Goal: Information Seeking & Learning: Find specific fact

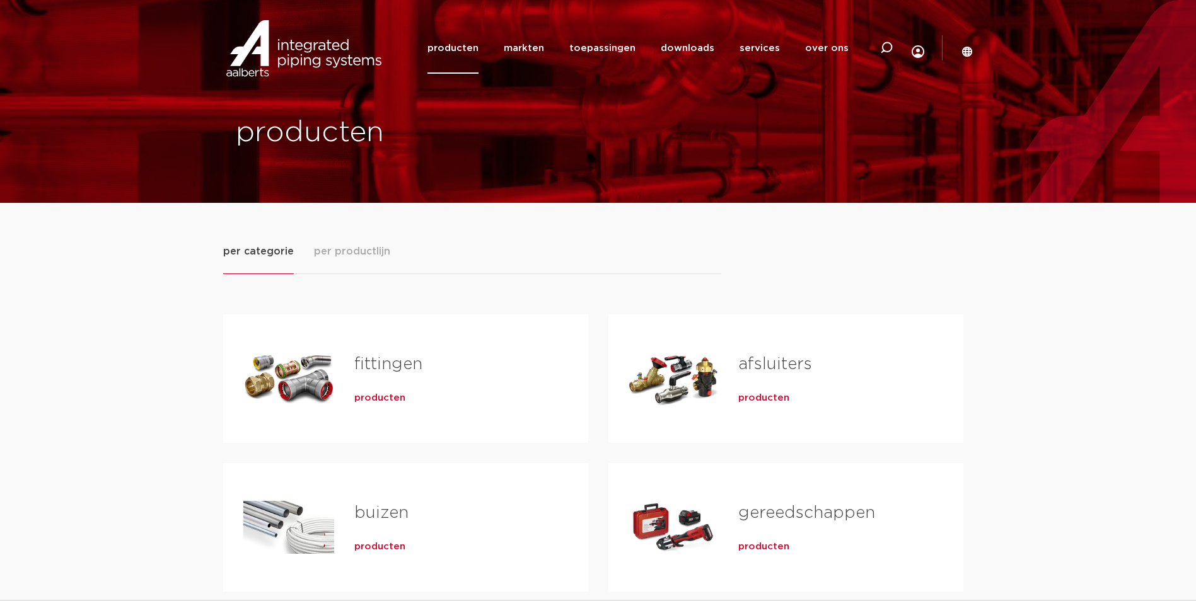
click at [411, 382] on div "fittingen producten" at bounding box center [451, 379] width 234 height 88
click at [384, 400] on span "producten" at bounding box center [379, 398] width 51 height 13
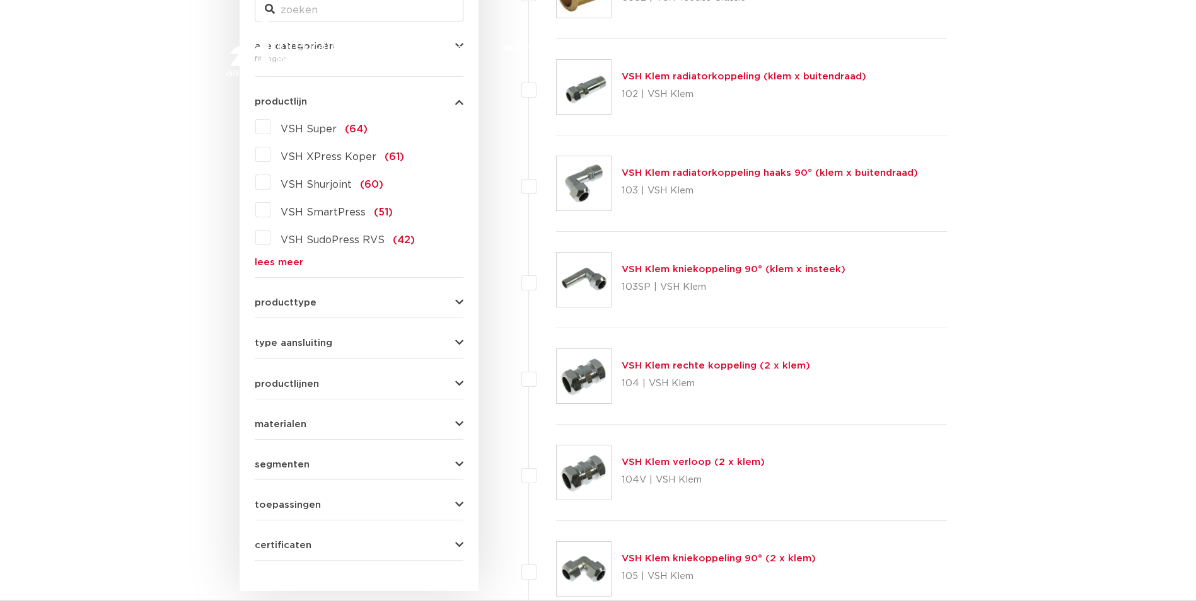
click at [284, 258] on link "lees meer" at bounding box center [359, 262] width 209 height 9
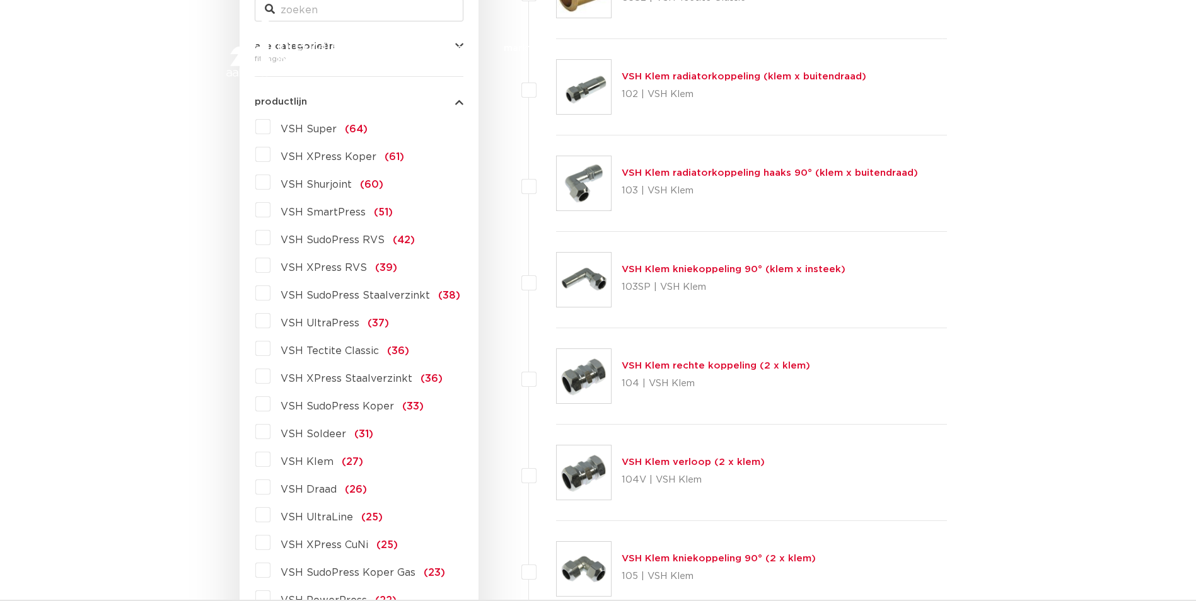
click at [270, 377] on label "VSH XPress Staalverzinkt (36)" at bounding box center [356, 376] width 172 height 20
click at [0, 0] on input "VSH XPress Staalverzinkt (36)" at bounding box center [0, 0] width 0 height 0
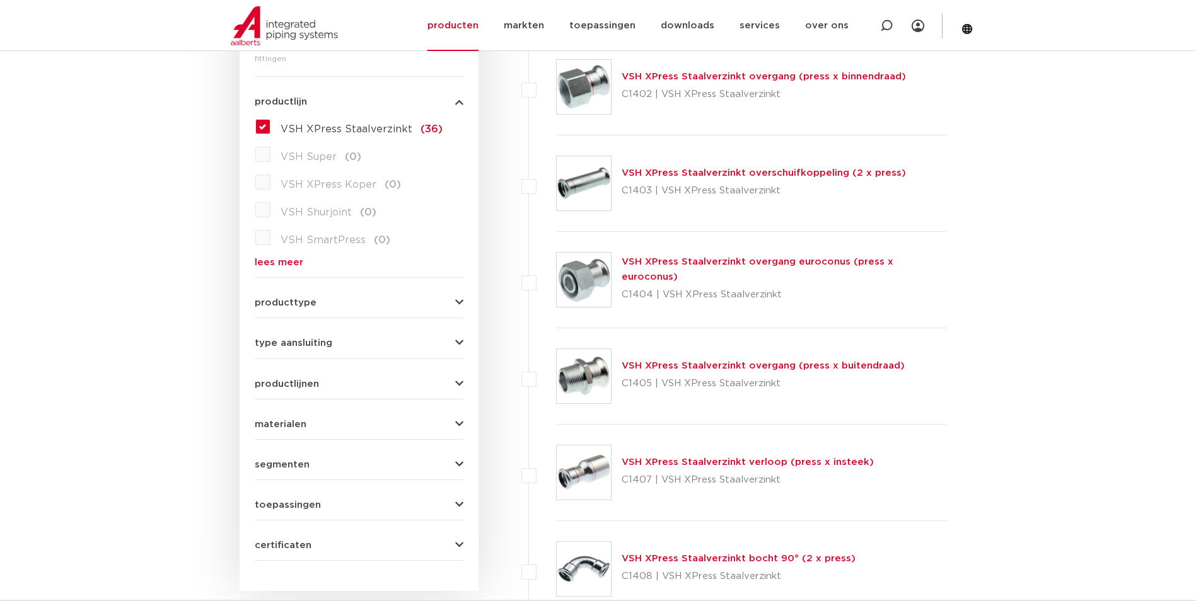
scroll to position [393, 0]
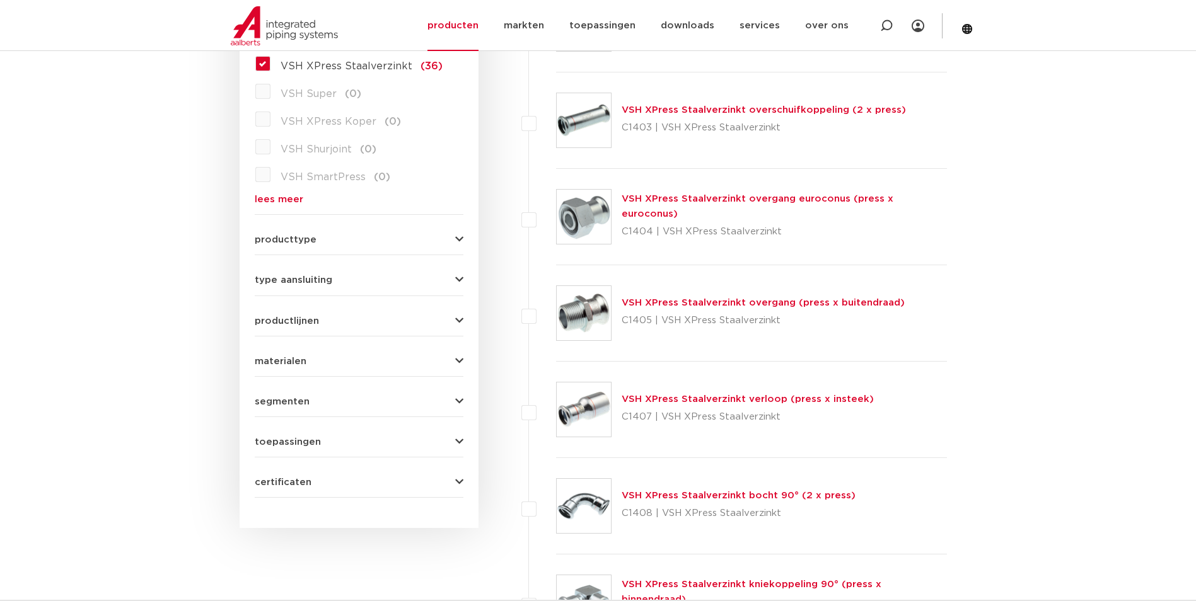
click at [696, 495] on link "VSH XPress Staalverzinkt bocht 90° (2 x press)" at bounding box center [739, 495] width 234 height 9
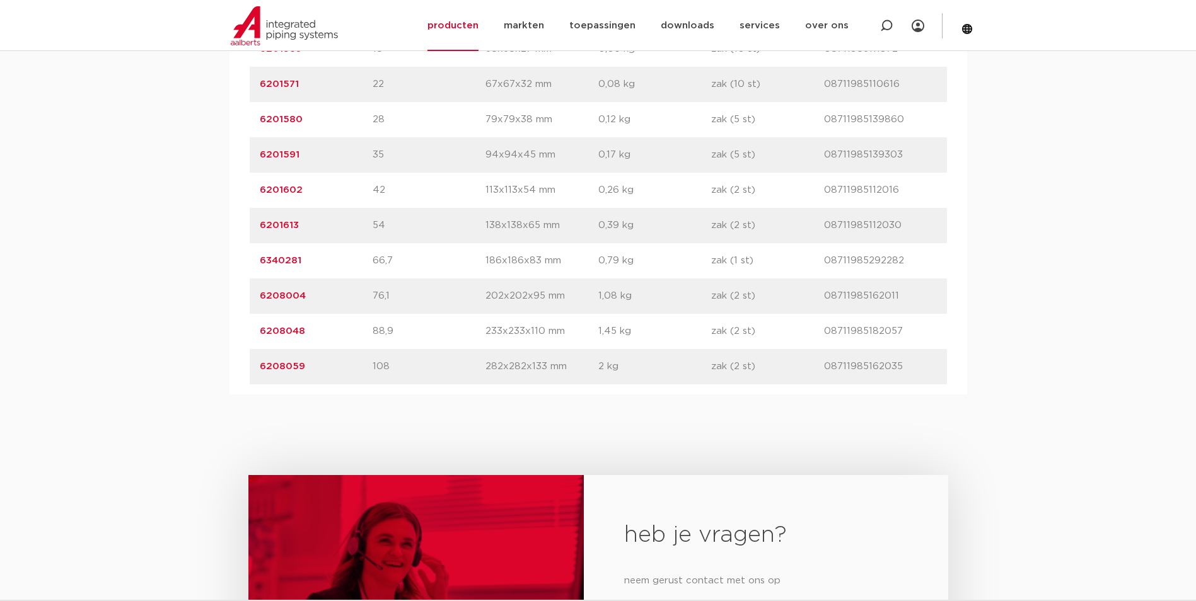
scroll to position [820, 0]
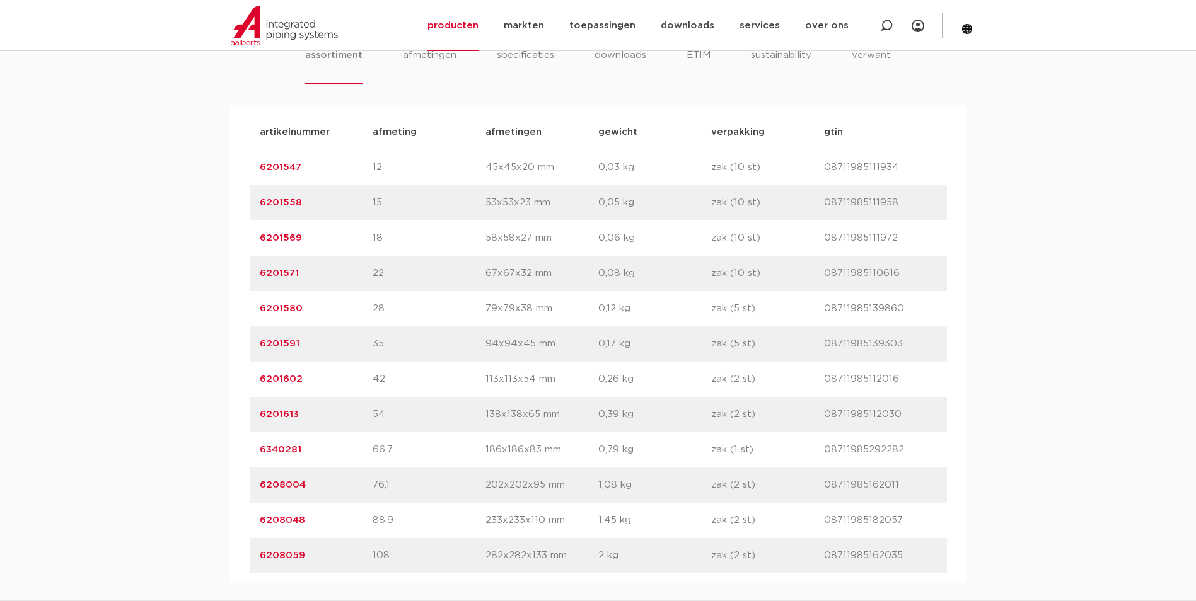
drag, startPoint x: 306, startPoint y: 308, endPoint x: 255, endPoint y: 307, distance: 51.7
click at [255, 307] on div "artikelnummer 6201580 afmeting 28 afmetingen 79x79x38 mm gewicht 0,12 kg verpak…" at bounding box center [598, 308] width 697 height 35
copy link "6201580"
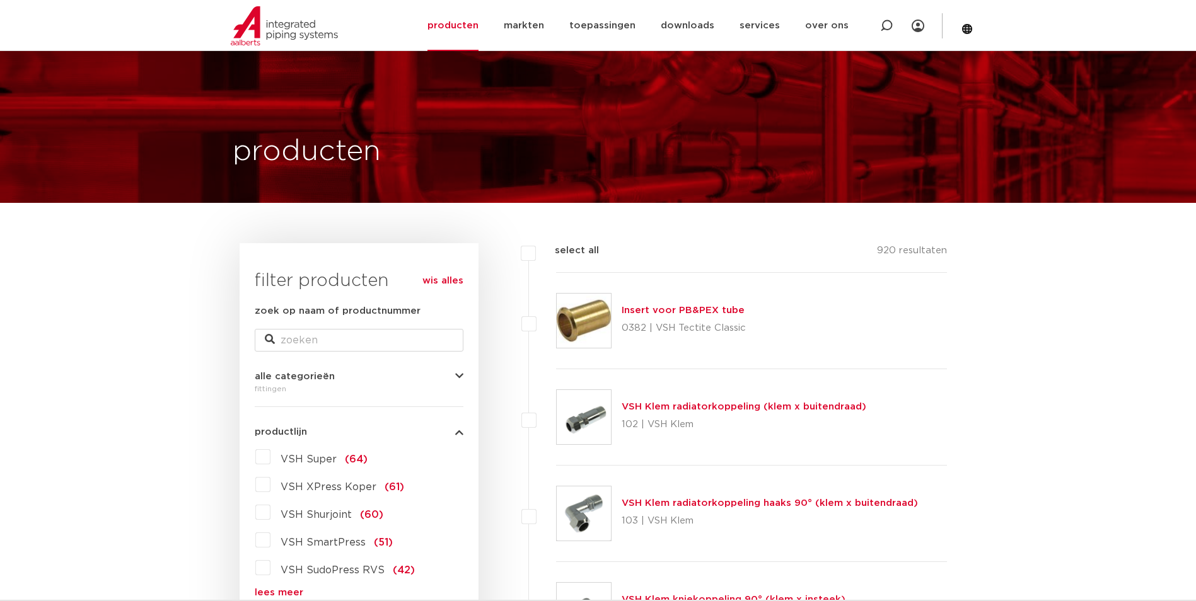
scroll to position [63, 0]
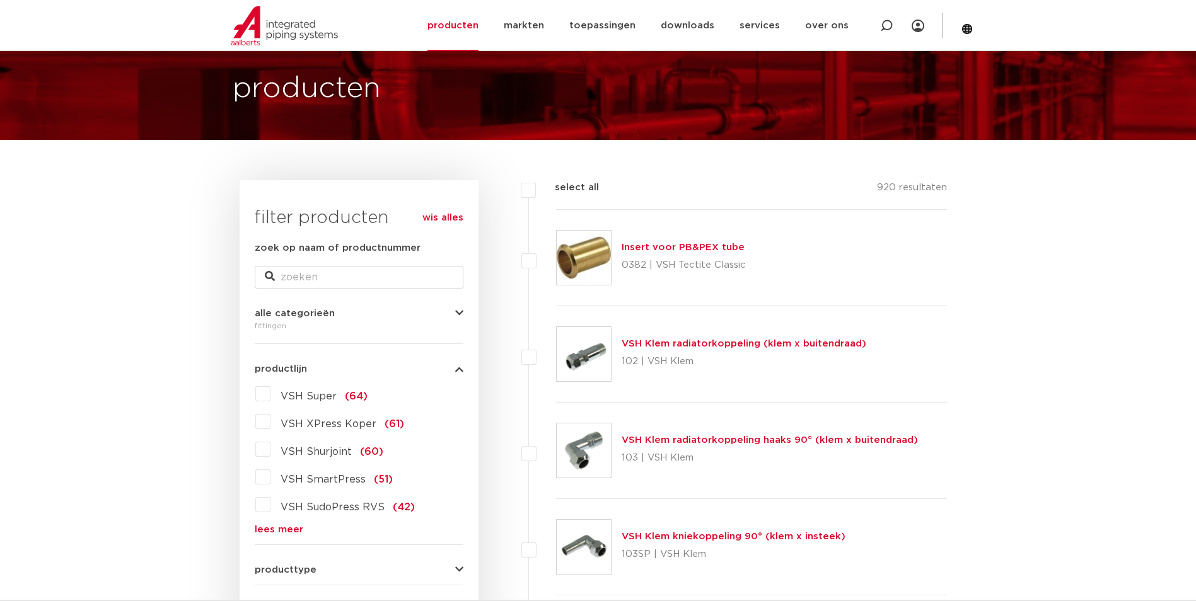
click at [265, 529] on link "lees meer" at bounding box center [359, 529] width 209 height 9
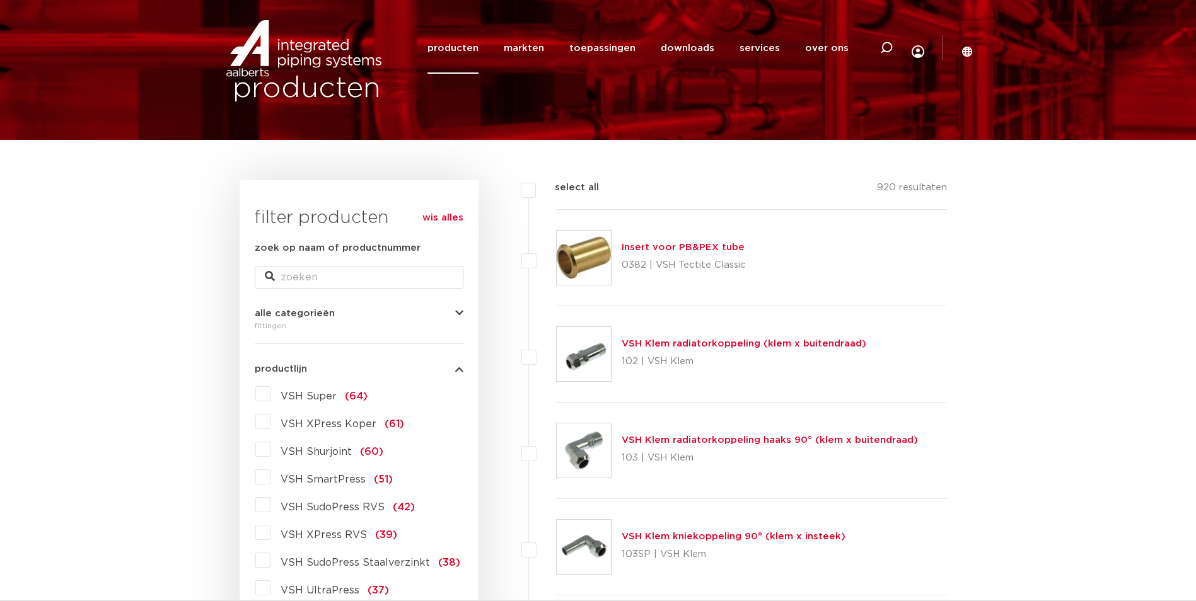
scroll to position [126, 0]
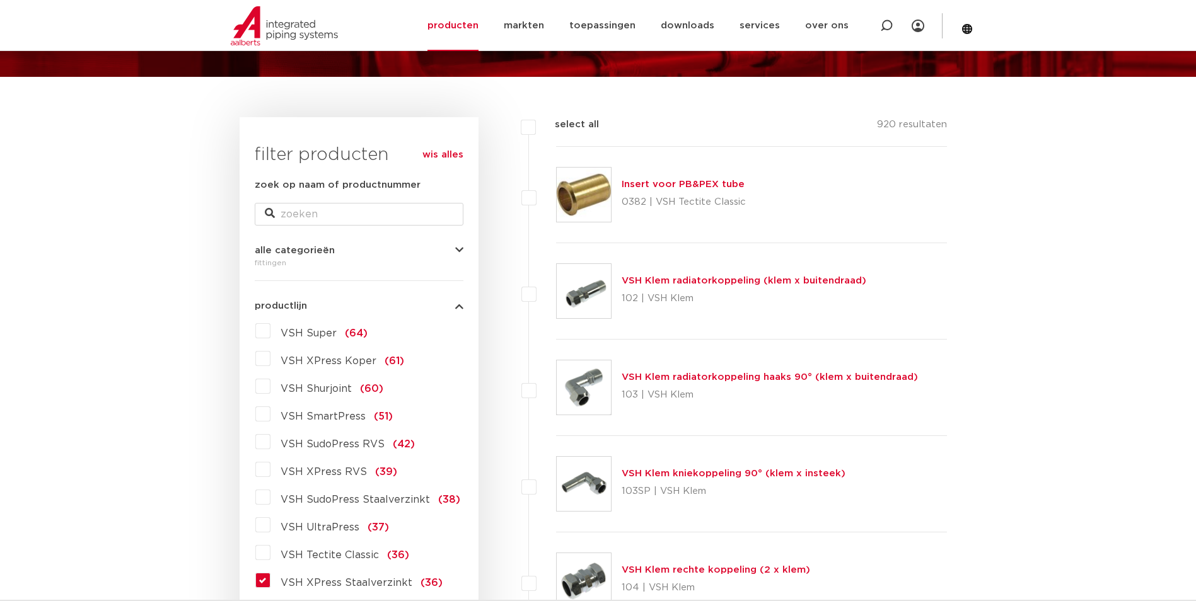
click at [349, 583] on span "VSH XPress Staalverzinkt" at bounding box center [347, 583] width 132 height 10
click at [0, 0] on input "VSH XPress Staalverzinkt (36)" at bounding box center [0, 0] width 0 height 0
click at [349, 583] on span "VSH XPress Staalverzinkt" at bounding box center [347, 583] width 132 height 10
click at [0, 0] on input "VSH XPress Staalverzinkt (36)" at bounding box center [0, 0] width 0 height 0
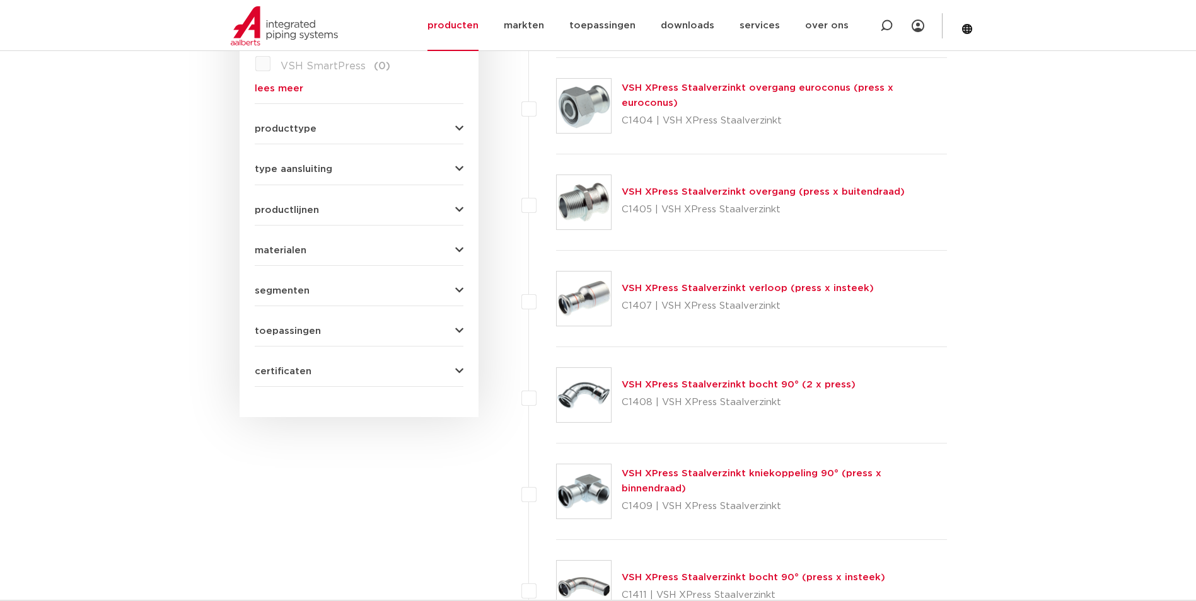
scroll to position [630, 0]
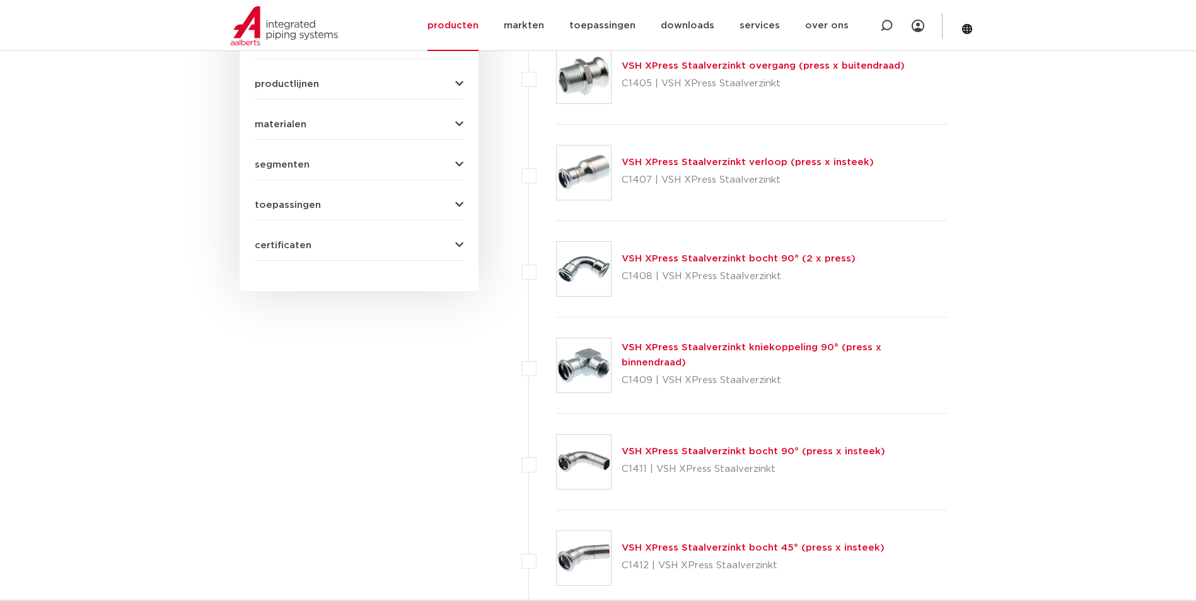
click at [580, 452] on img at bounding box center [584, 462] width 54 height 54
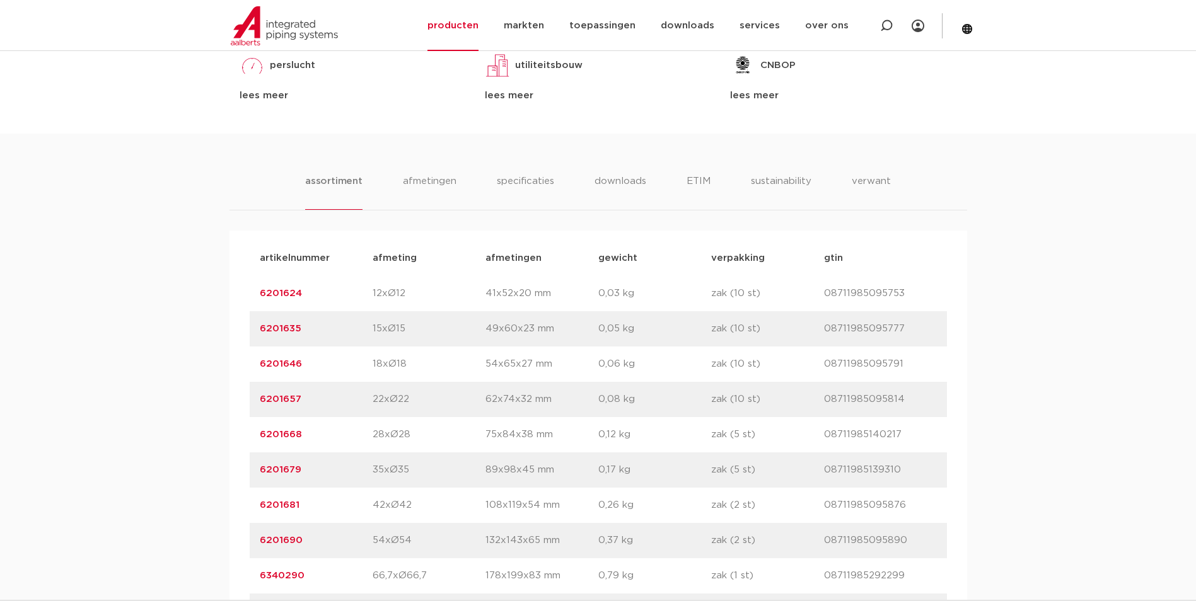
scroll to position [757, 0]
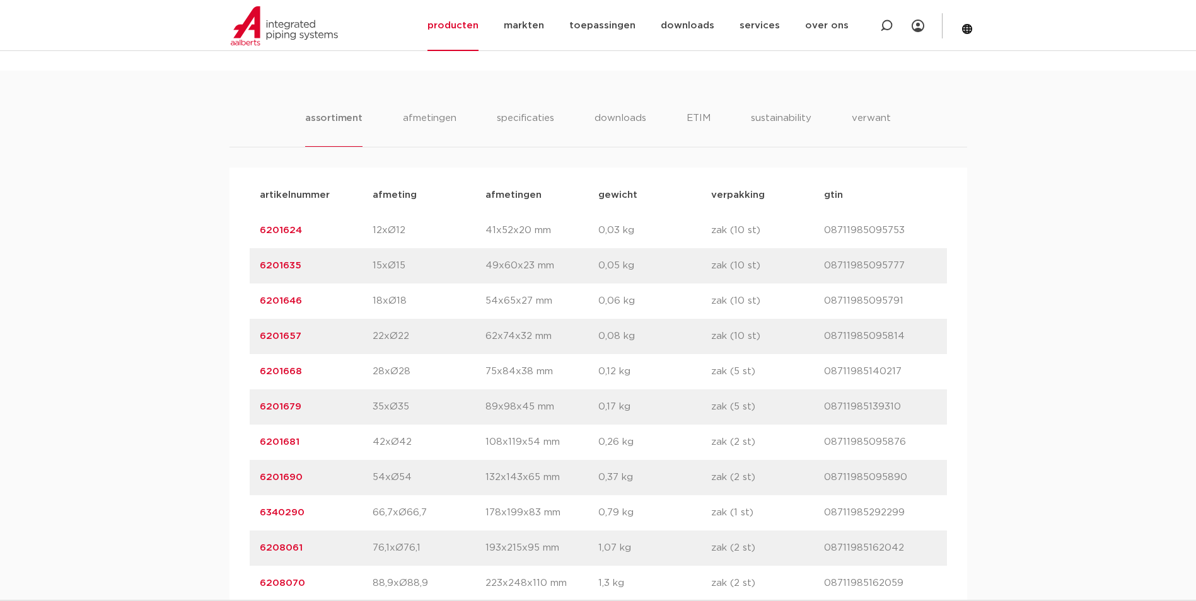
drag, startPoint x: 305, startPoint y: 370, endPoint x: 257, endPoint y: 371, distance: 47.9
click at [257, 371] on div "artikelnummer 6201668 afmeting 28xØ28 afmetingen 75x84x38 mm gewicht 0,12 kg ve…" at bounding box center [598, 371] width 697 height 35
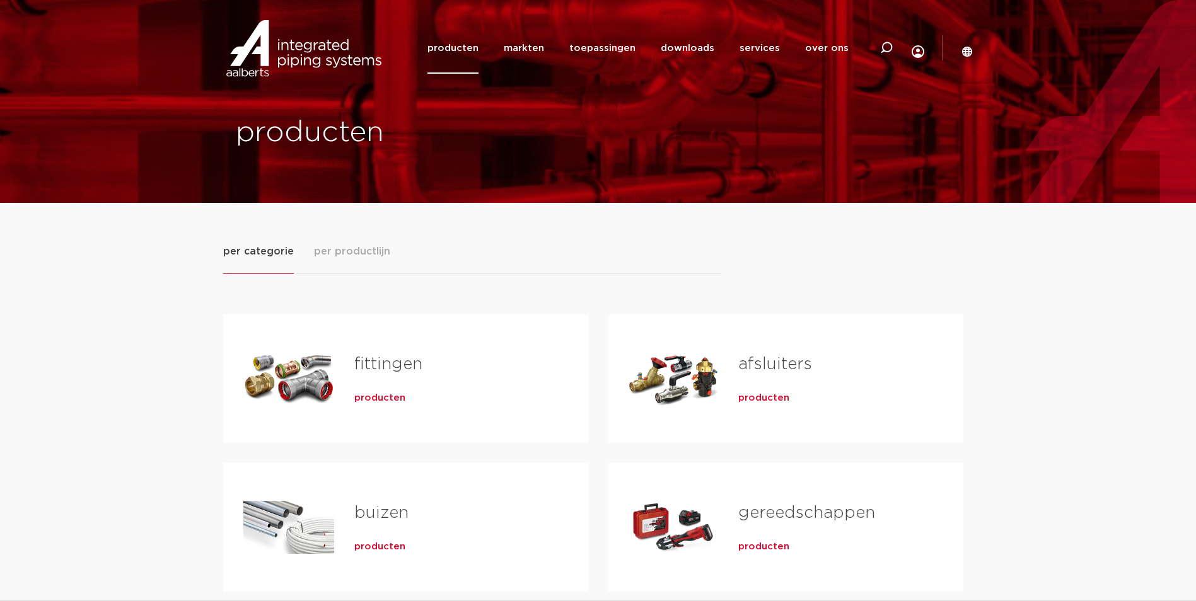
click at [357, 419] on div "fittingen producten" at bounding box center [451, 379] width 234 height 88
click at [358, 403] on span "producten" at bounding box center [379, 398] width 51 height 13
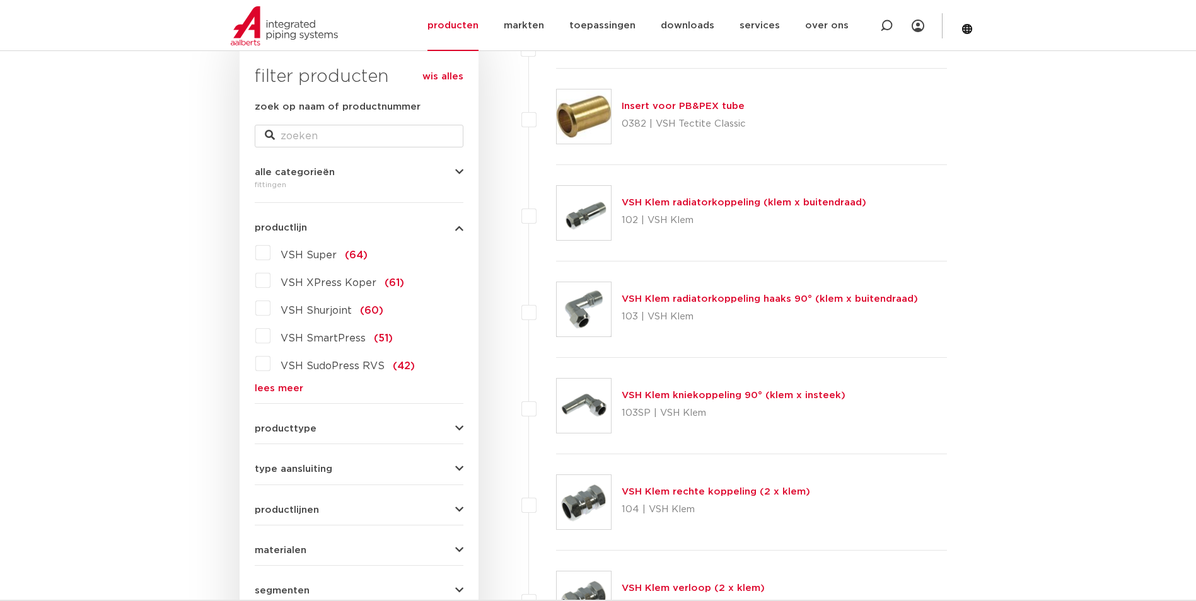
scroll to position [141, 0]
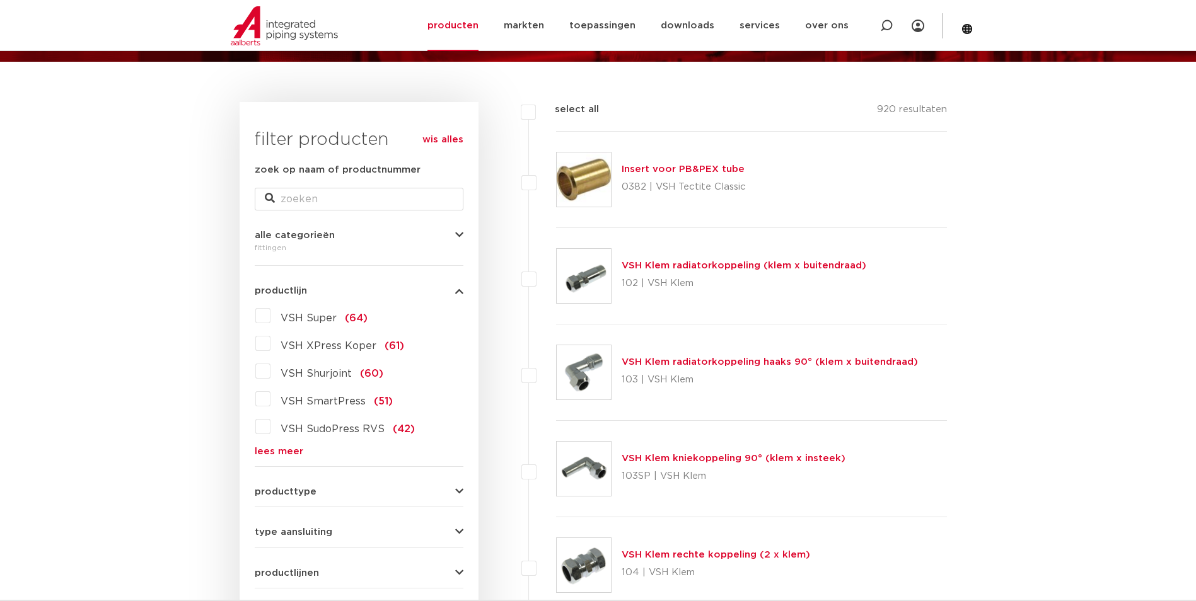
click at [285, 448] on link "lees meer" at bounding box center [359, 451] width 209 height 9
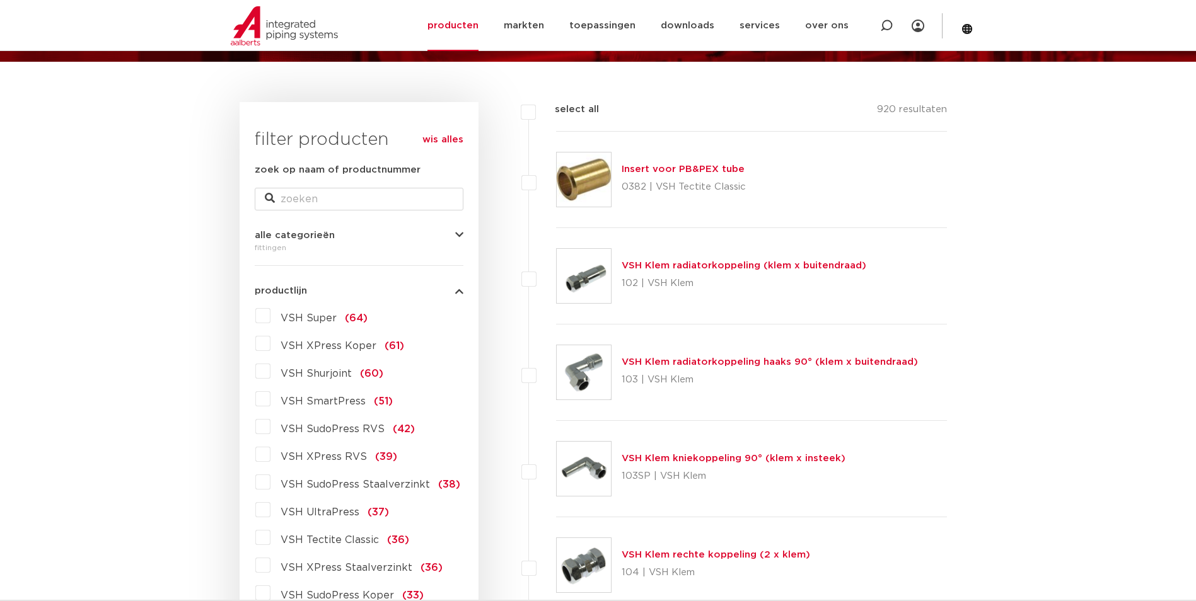
scroll to position [267, 0]
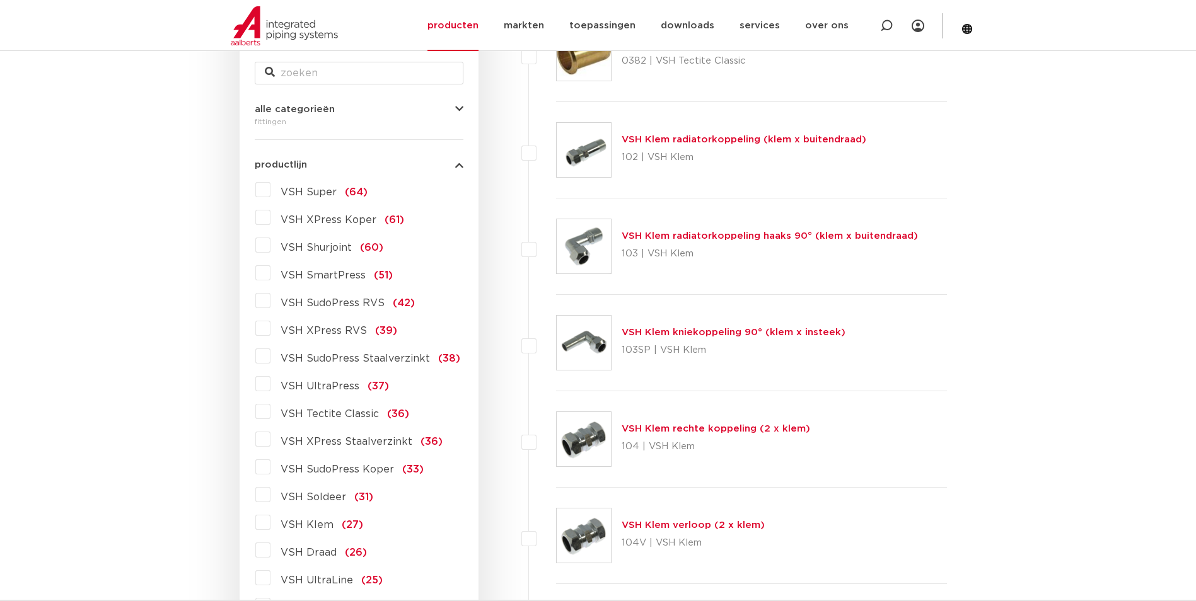
click at [270, 437] on label "VSH XPress Staalverzinkt (36)" at bounding box center [356, 439] width 172 height 20
click at [0, 0] on input "VSH XPress Staalverzinkt (36)" at bounding box center [0, 0] width 0 height 0
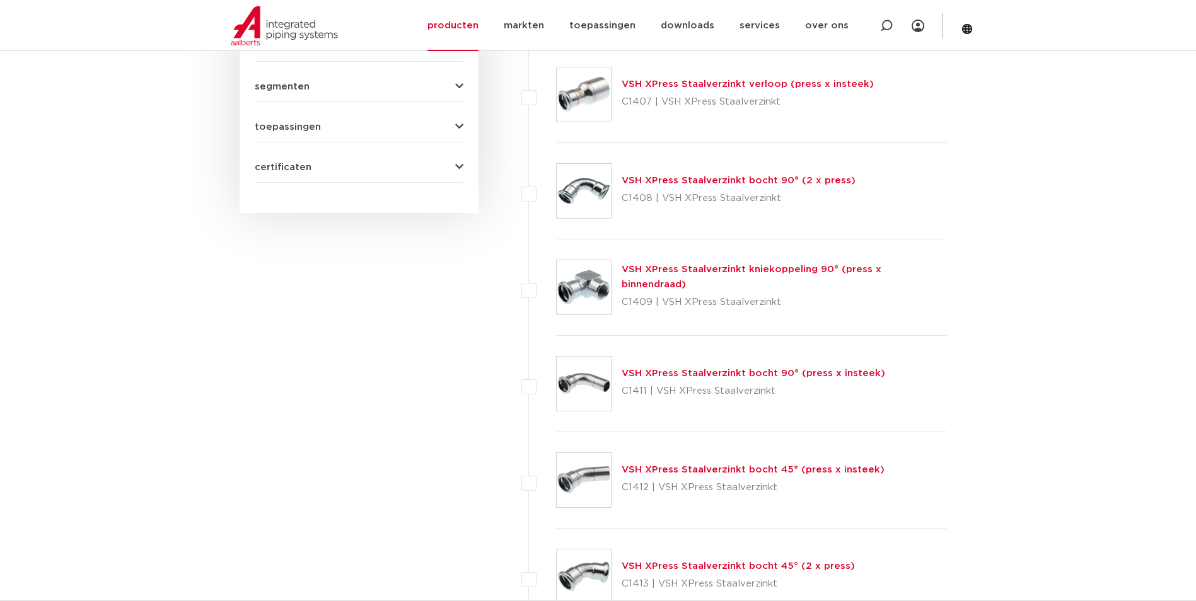
scroll to position [772, 0]
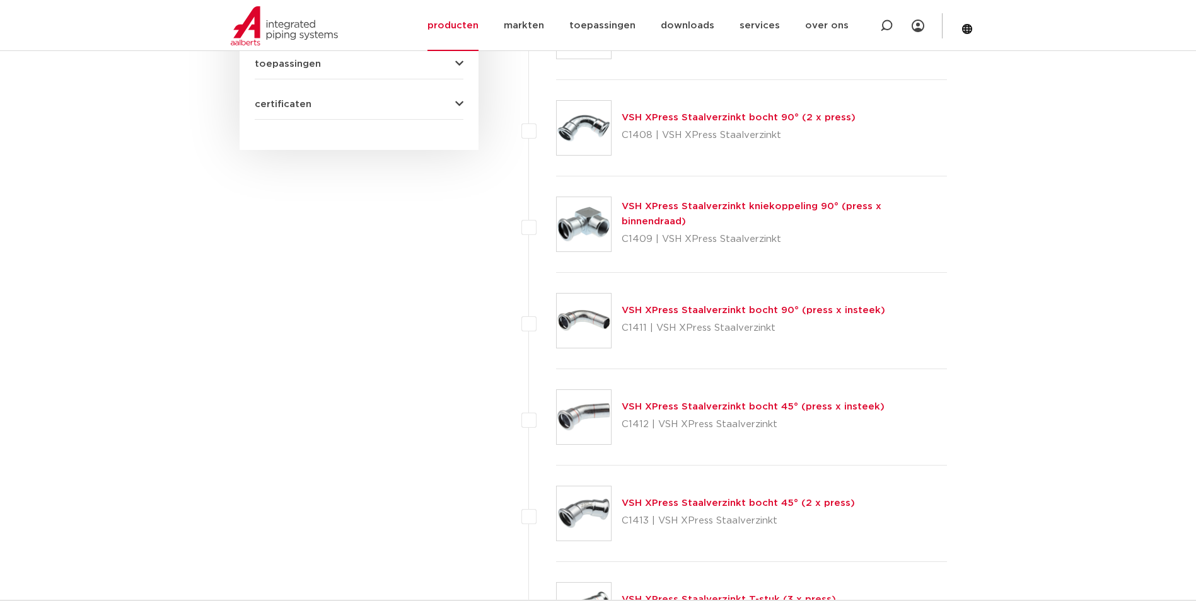
click at [752, 406] on link "VSH XPress Staalverzinkt bocht 45° (press x insteek)" at bounding box center [753, 406] width 263 height 9
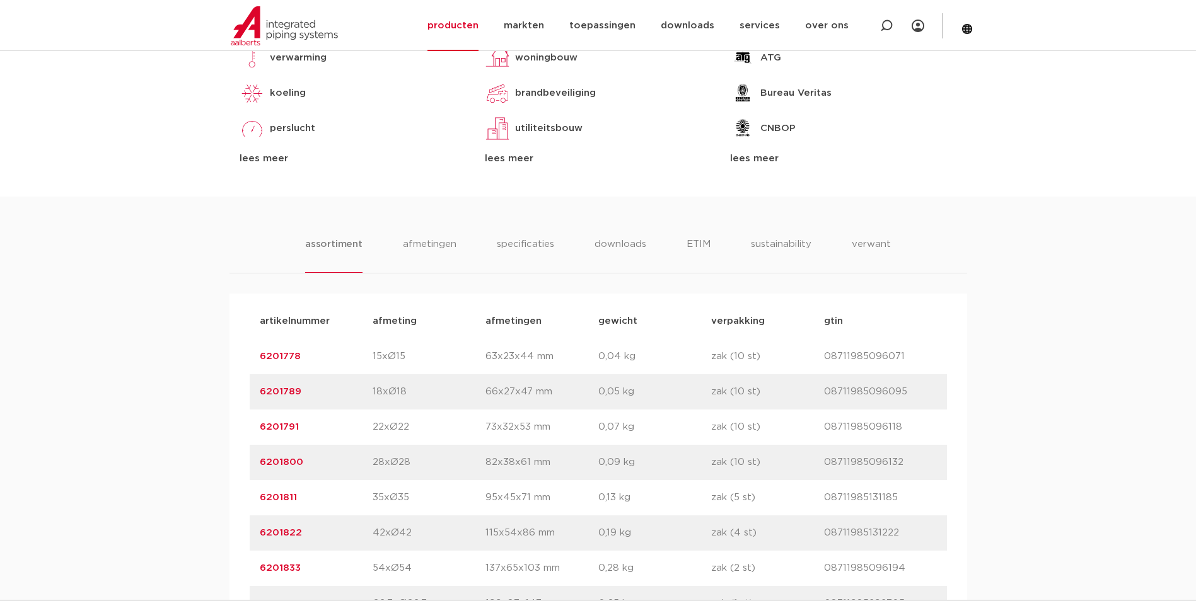
scroll to position [694, 0]
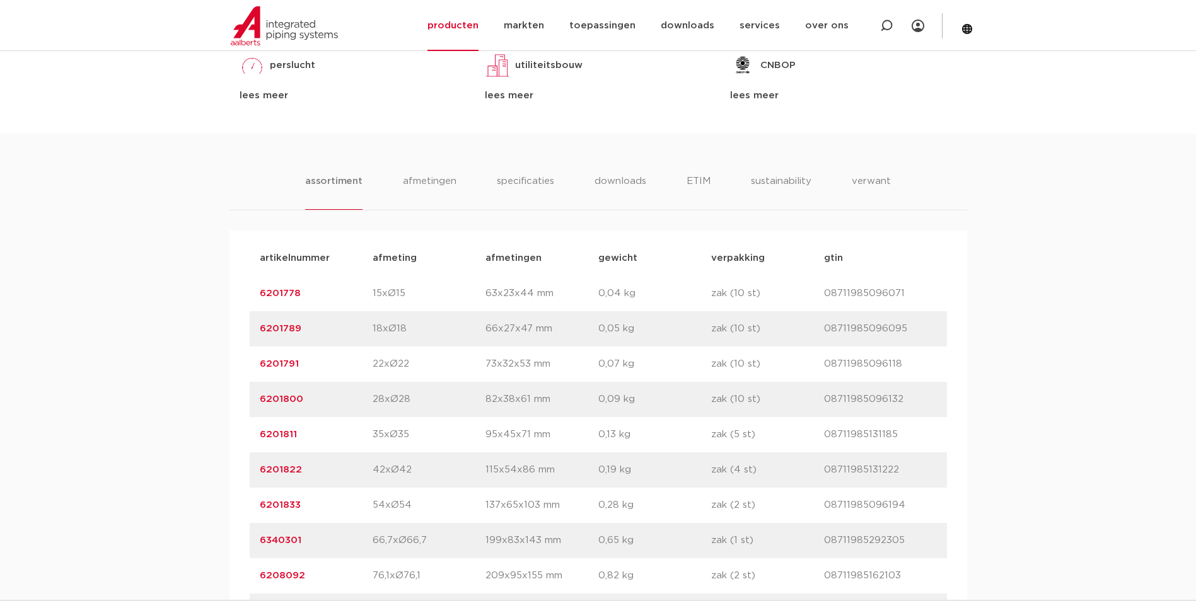
drag, startPoint x: 281, startPoint y: 400, endPoint x: 247, endPoint y: 399, distance: 34.1
click at [247, 399] on div "artikelnummer afmeting afmetingen gewicht verpakking gtin artikelnummer 6201778…" at bounding box center [598, 453] width 738 height 444
copy link "6201800"
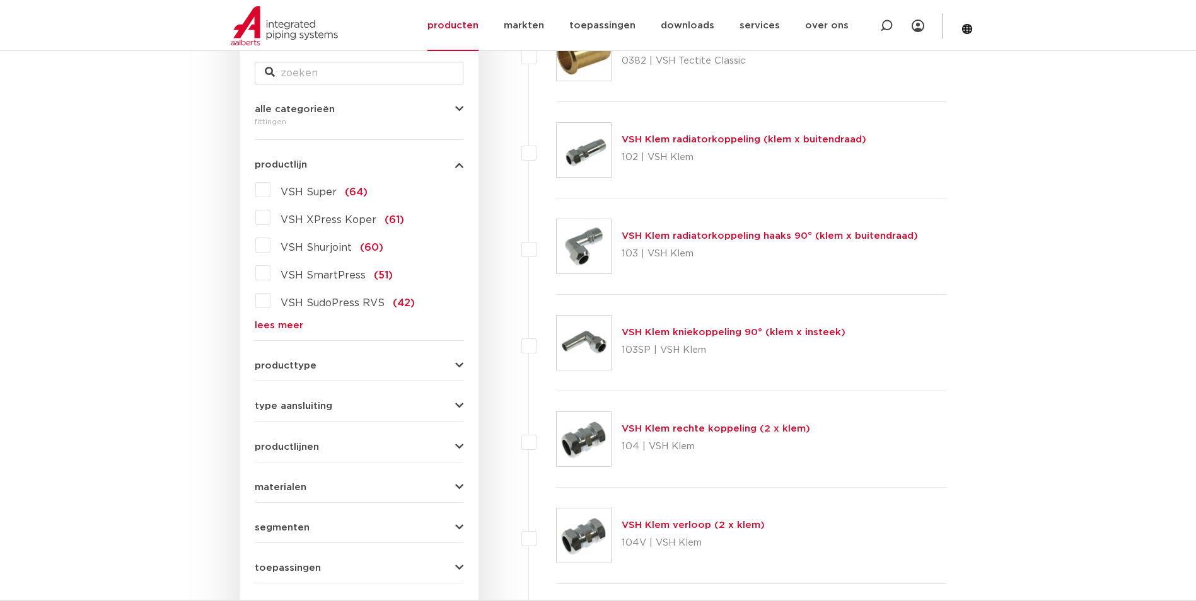
click at [282, 316] on div "VSH Super (64) VSH XPress Koper (61) VSH Shurjoint (60) VSH SmartPress (51) VSH…" at bounding box center [359, 255] width 209 height 151
click at [282, 321] on link "lees meer" at bounding box center [359, 325] width 209 height 9
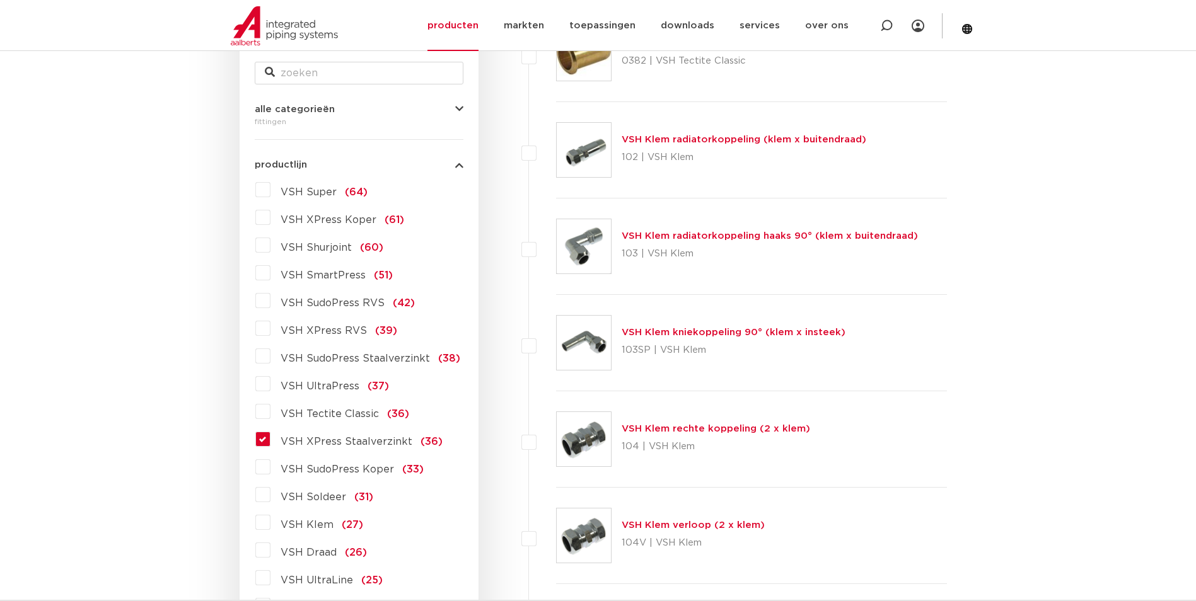
click at [270, 438] on label "VSH XPress Staalverzinkt (36)" at bounding box center [356, 439] width 172 height 20
click at [0, 0] on input "VSH XPress Staalverzinkt (36)" at bounding box center [0, 0] width 0 height 0
click at [270, 438] on label "VSH XPress Staalverzinkt (36)" at bounding box center [356, 439] width 172 height 20
click at [0, 0] on input "VSH XPress Staalverzinkt (36)" at bounding box center [0, 0] width 0 height 0
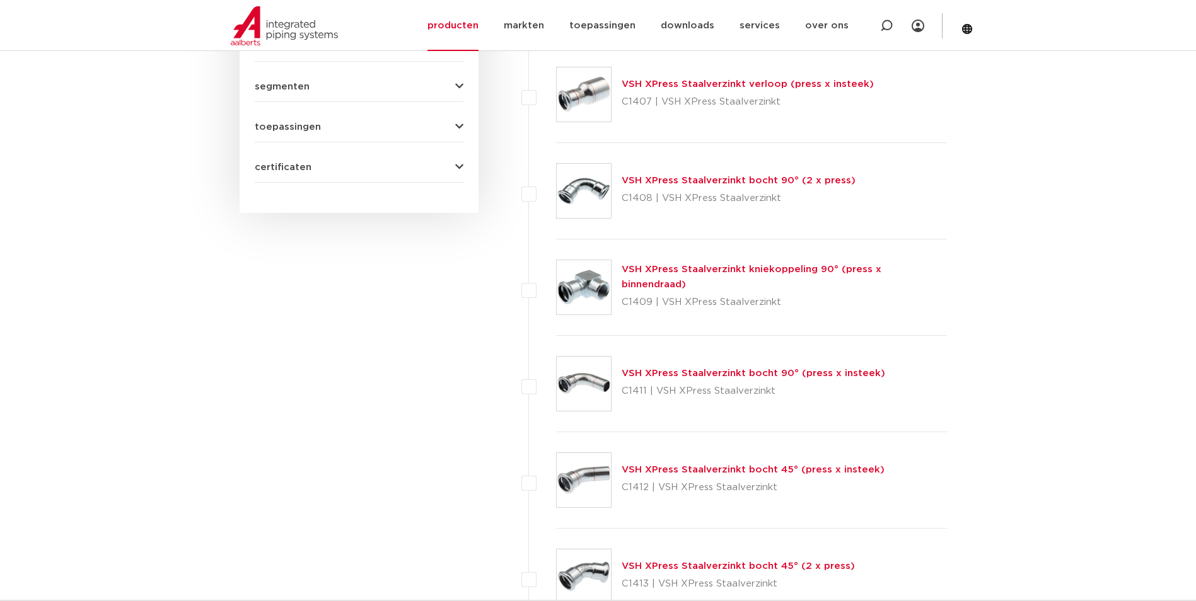
scroll to position [772, 0]
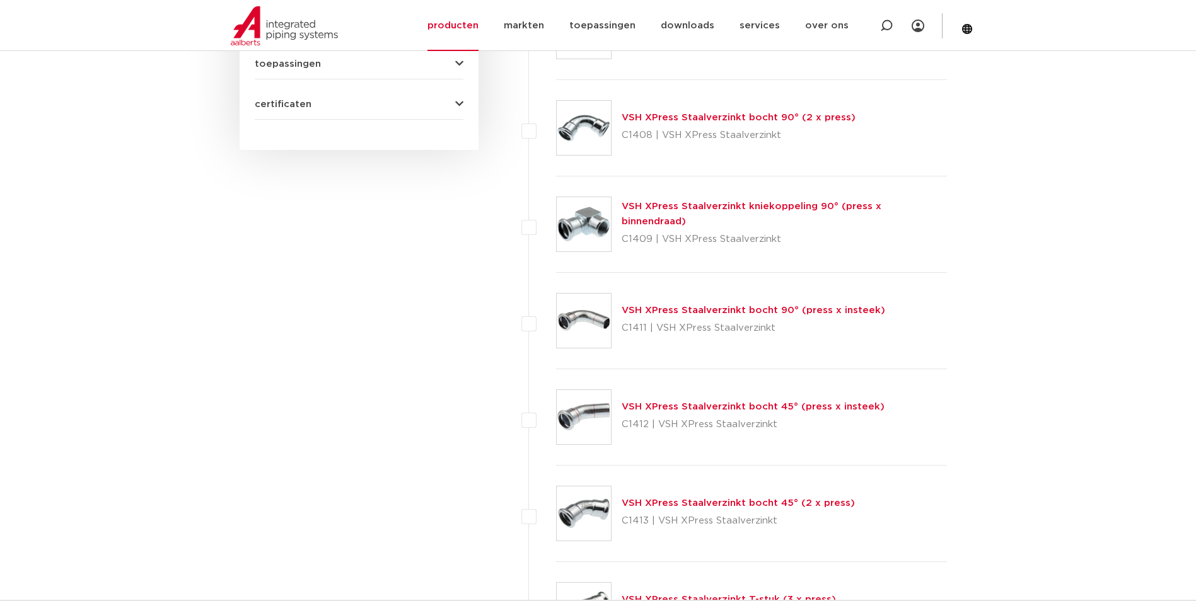
click at [665, 504] on link "VSH XPress Staalverzinkt bocht 45° (2 x press)" at bounding box center [738, 503] width 233 height 9
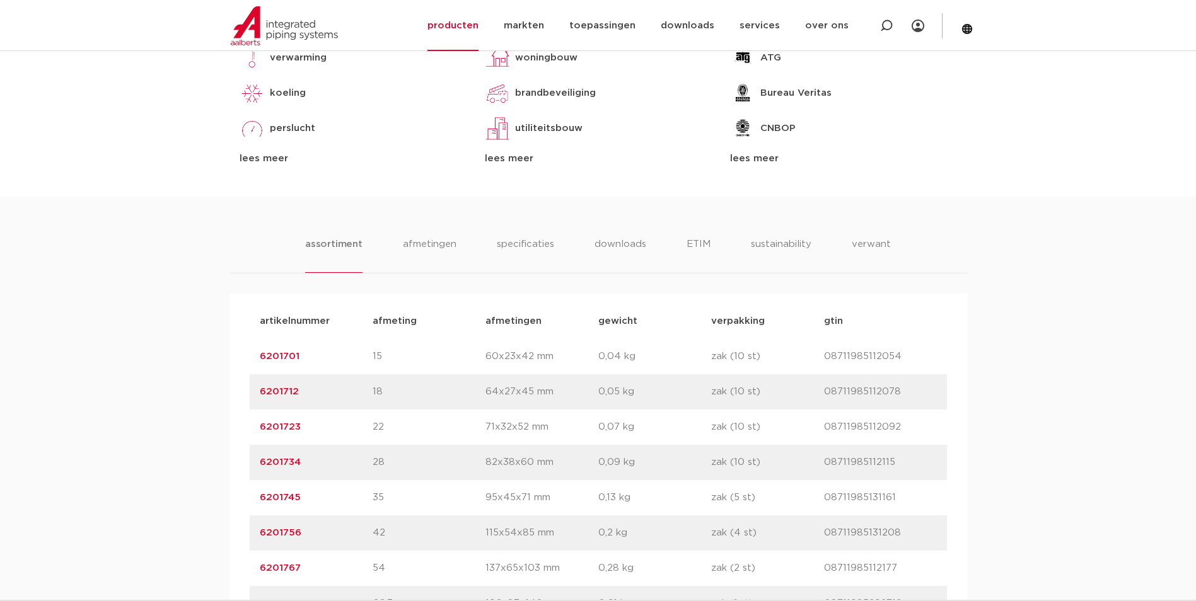
scroll to position [694, 0]
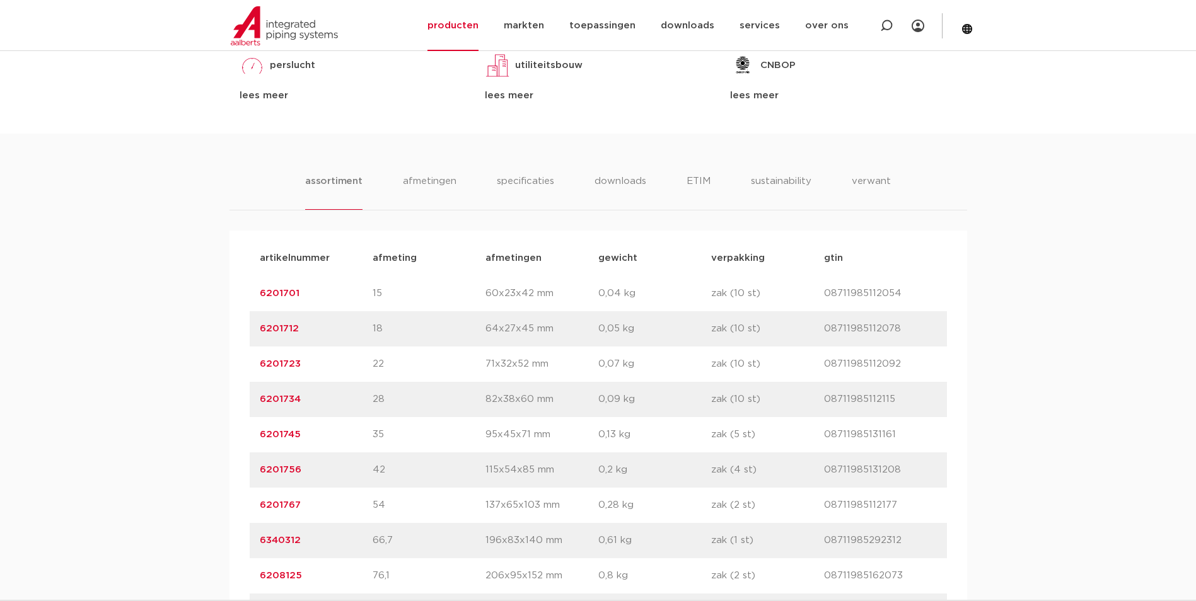
drag, startPoint x: 315, startPoint y: 400, endPoint x: 250, endPoint y: 398, distance: 65.0
click at [250, 398] on div "artikelnummer 6201734 afmeting 28 afmetingen 82x38x60 mm gewicht 0,09 kg verpak…" at bounding box center [598, 399] width 697 height 35
copy link "6201734"
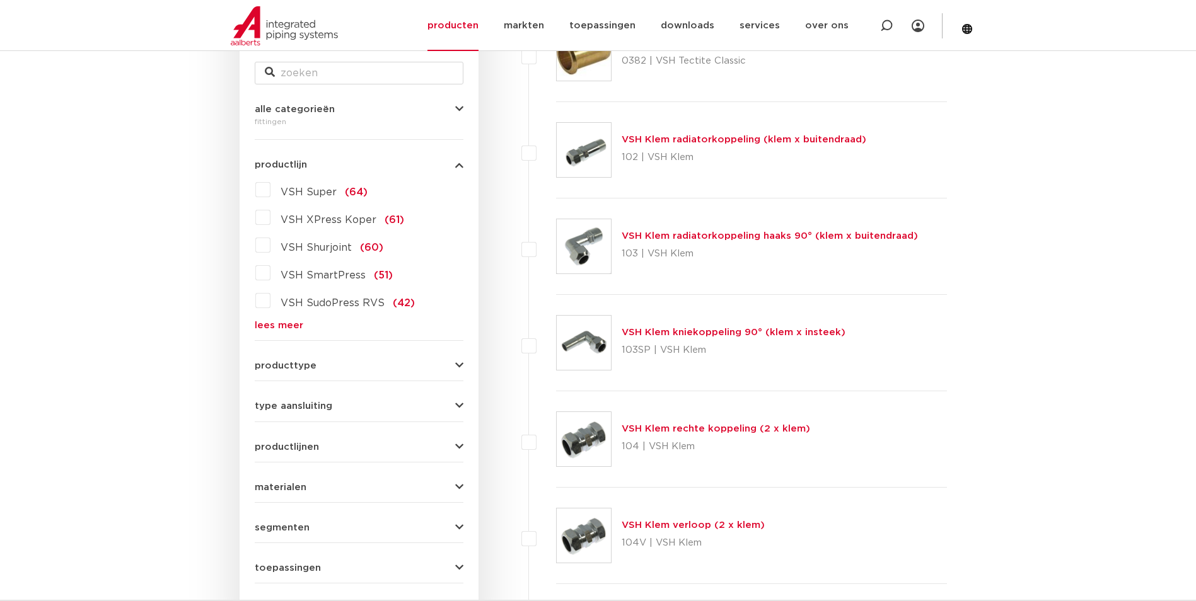
scroll to position [267, 0]
click at [279, 321] on link "lees meer" at bounding box center [359, 325] width 209 height 9
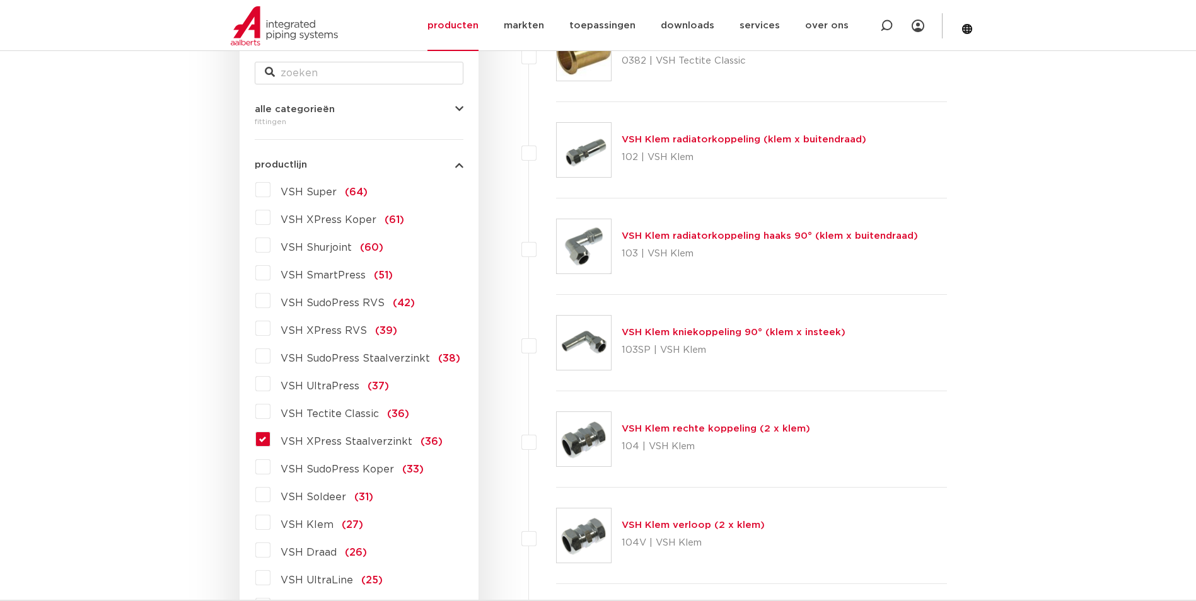
click at [270, 441] on label "VSH XPress Staalverzinkt (36)" at bounding box center [356, 439] width 172 height 20
click at [0, 0] on input "VSH XPress Staalverzinkt (36)" at bounding box center [0, 0] width 0 height 0
click at [270, 441] on label "VSH XPress Staalverzinkt (36)" at bounding box center [356, 439] width 172 height 20
click at [0, 0] on input "VSH XPress Staalverzinkt (36)" at bounding box center [0, 0] width 0 height 0
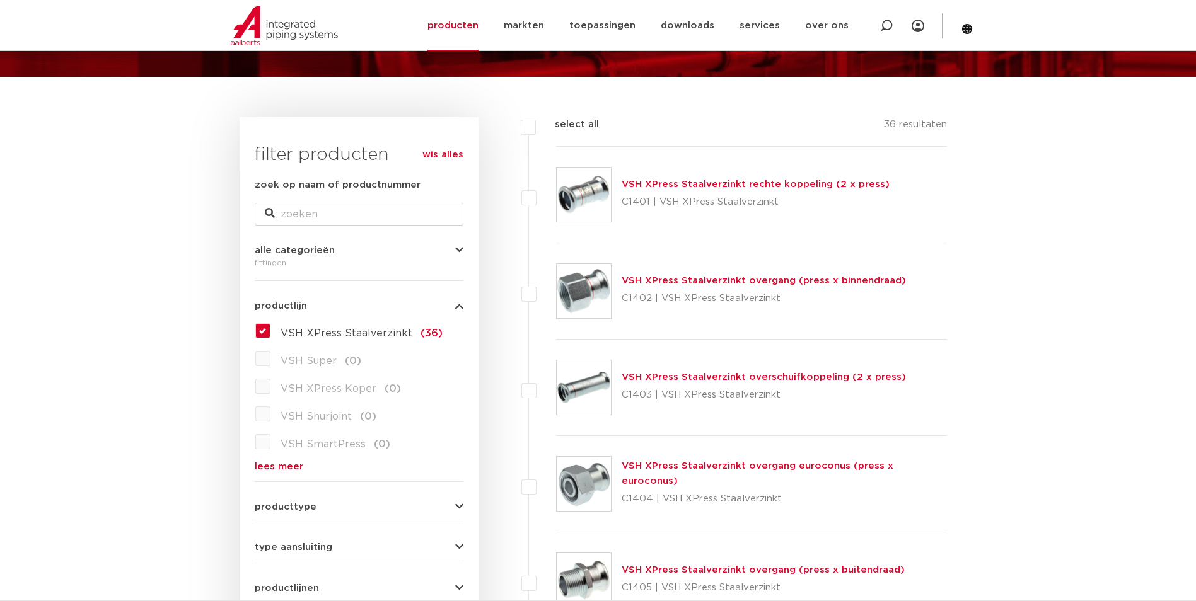
scroll to position [189, 0]
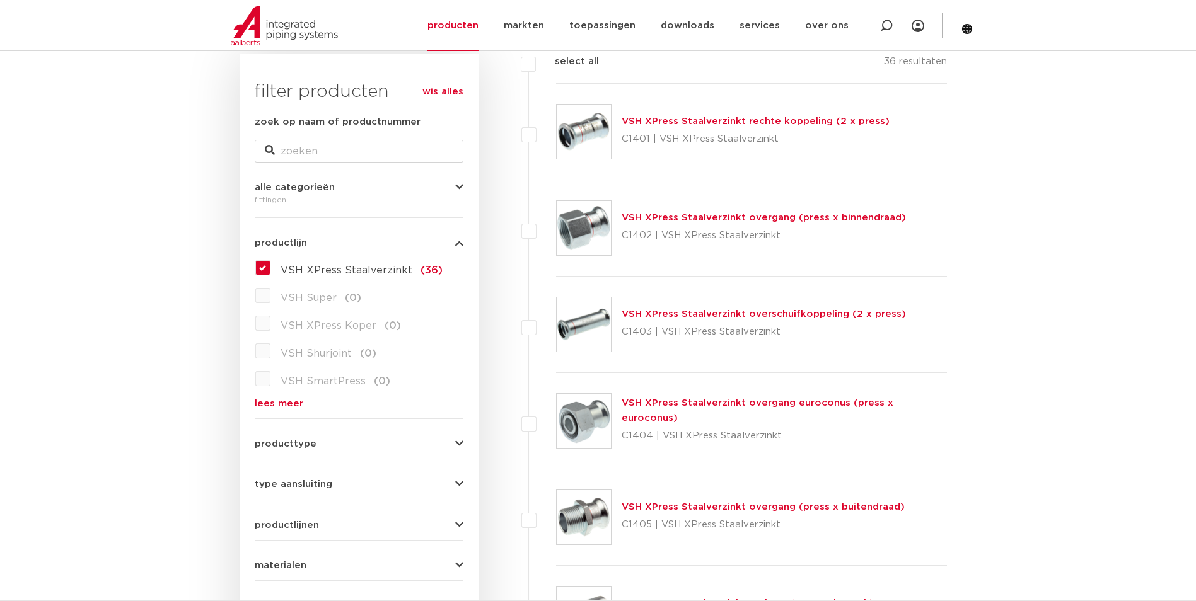
click at [671, 513] on div "VSH XPress Staalverzinkt overgang (press x buitendraad) C1405 | VSH XPress Staa…" at bounding box center [763, 517] width 283 height 35
click at [673, 505] on link "VSH XPress Staalverzinkt overgang (press x buitendraad)" at bounding box center [763, 506] width 283 height 9
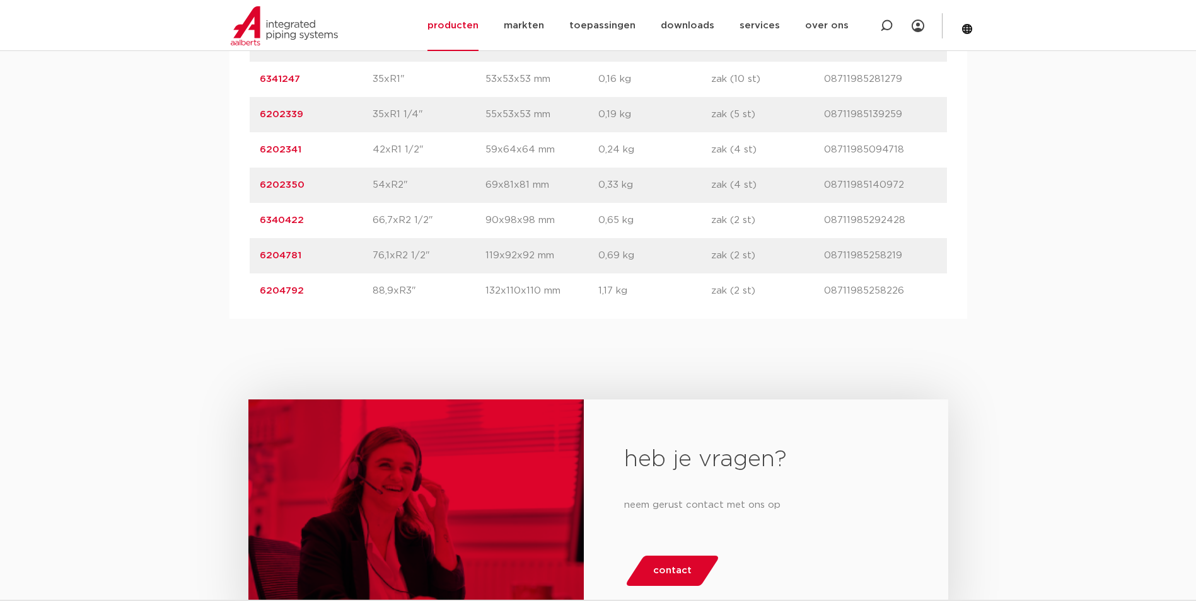
scroll to position [1009, 0]
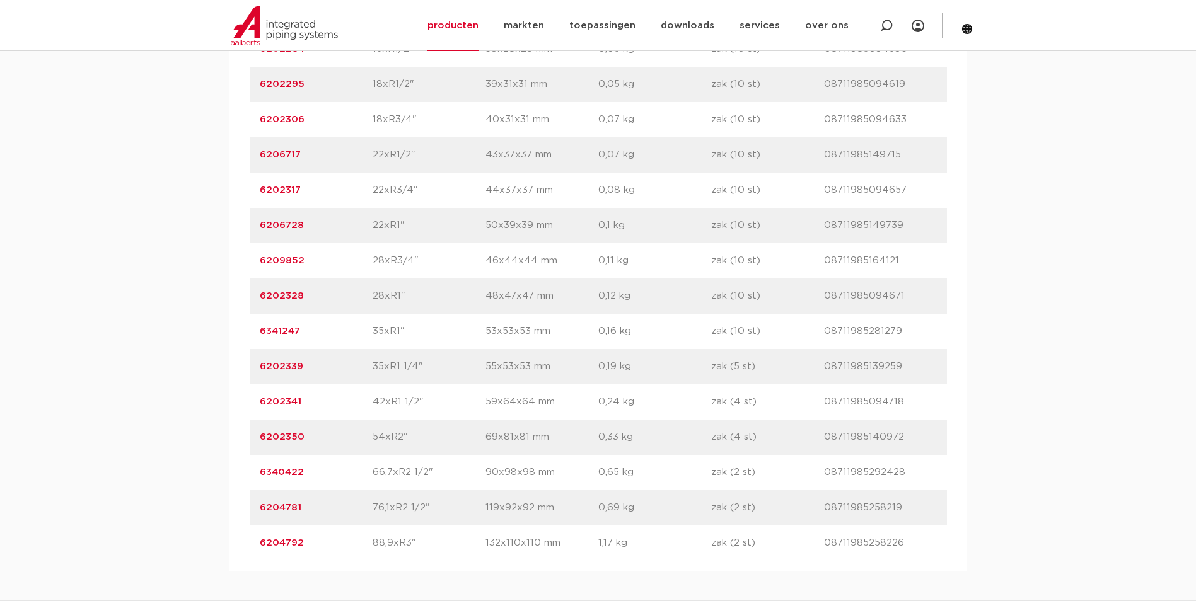
drag, startPoint x: 308, startPoint y: 258, endPoint x: 224, endPoint y: 262, distance: 84.6
click at [224, 262] on div "assortiment [GEOGRAPHIC_DATA] specificaties downloads ETIM sustainability verwa…" at bounding box center [598, 194] width 1196 height 753
copy link "6209852"
